Goal: Task Accomplishment & Management: Use online tool/utility

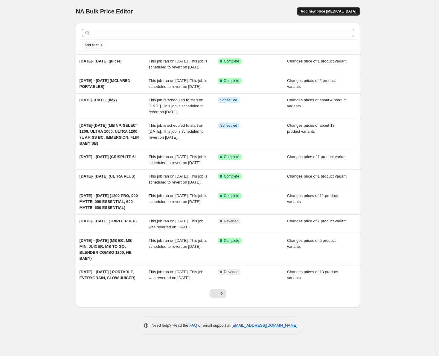
click at [349, 9] on span "Add new price change job" at bounding box center [329, 11] width 56 height 5
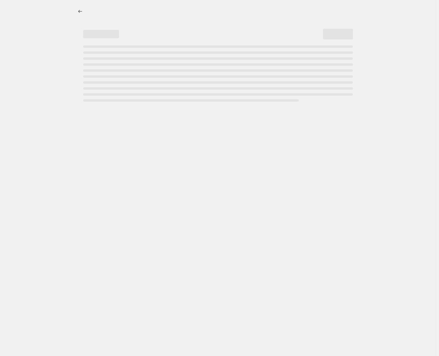
select select "percentage"
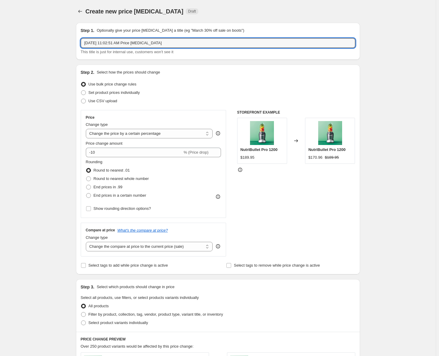
drag, startPoint x: 169, startPoint y: 43, endPoint x: 80, endPoint y: 37, distance: 90.0
click at [80, 37] on div "Step 1. Optionally give your price change job a title (eg "March 30% off sale o…" at bounding box center [218, 41] width 284 height 37
click at [133, 43] on input "Halloween sale (24 OCT- 2 OV) MINI JUICER, FLIP TRITAN)" at bounding box center [218, 43] width 275 height 10
type input "Halloween sale (24 OCT- 2 NOV) MINI JUICER, FLIP TRITAN)"
click at [86, 92] on span at bounding box center [83, 92] width 5 height 5
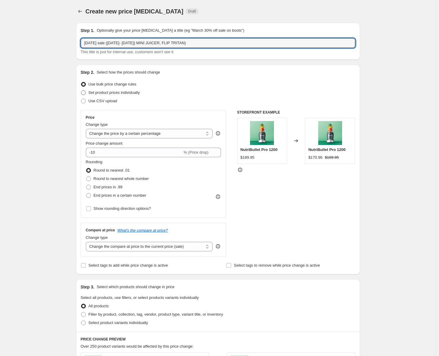
click at [81, 91] on input "Set product prices individually" at bounding box center [81, 90] width 0 height 0
radio input "true"
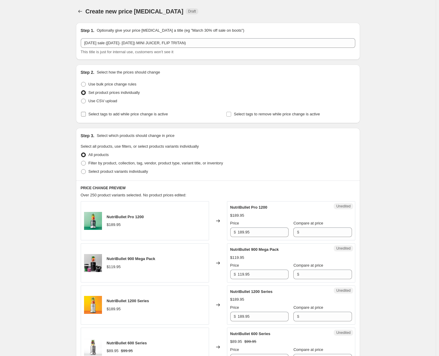
click at [85, 116] on input "Select tags to add while price change is active" at bounding box center [83, 114] width 5 height 5
checkbox input "true"
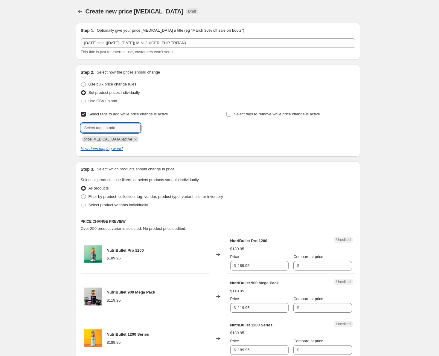
click at [101, 128] on input "text" at bounding box center [111, 128] width 60 height 10
type input "sale"
click at [81, 65] on button "Submit" at bounding box center [89, 68] width 17 height 6
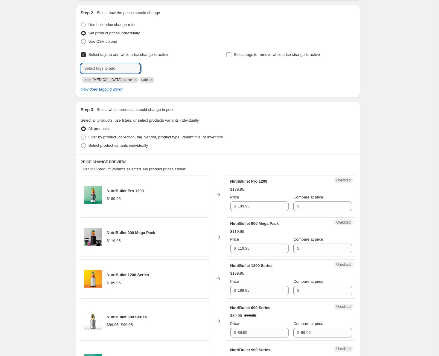
scroll to position [60, 0]
click at [85, 147] on span at bounding box center [83, 145] width 5 height 5
click at [81, 143] on input "Select product variants individually" at bounding box center [81, 143] width 0 height 0
radio input "true"
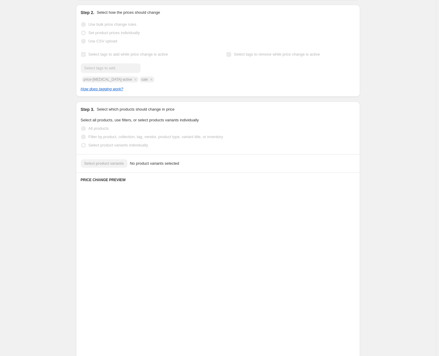
scroll to position [0, 0]
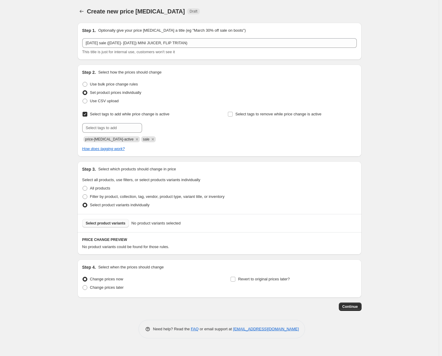
click at [114, 223] on span "Select product variants" at bounding box center [106, 223] width 40 height 5
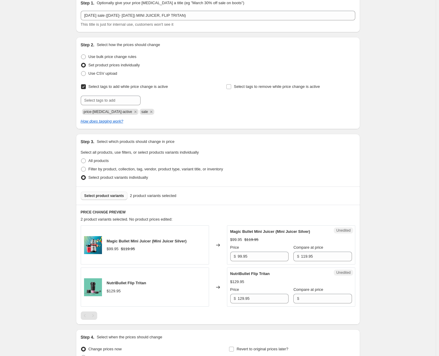
scroll to position [60, 0]
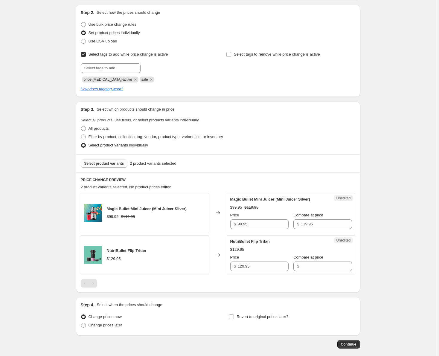
click at [101, 165] on span "Select product variants" at bounding box center [104, 163] width 40 height 5
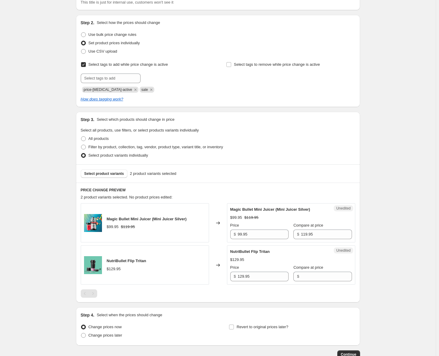
scroll to position [0, 0]
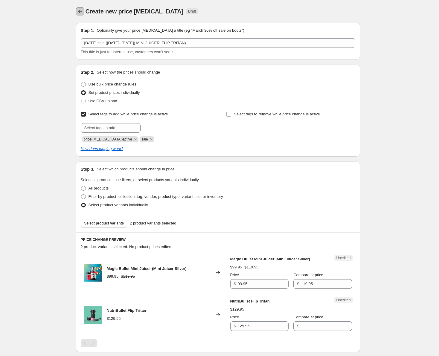
click at [79, 9] on icon "Price change jobs" at bounding box center [80, 11] width 6 height 6
